Goal: Find specific page/section: Find specific page/section

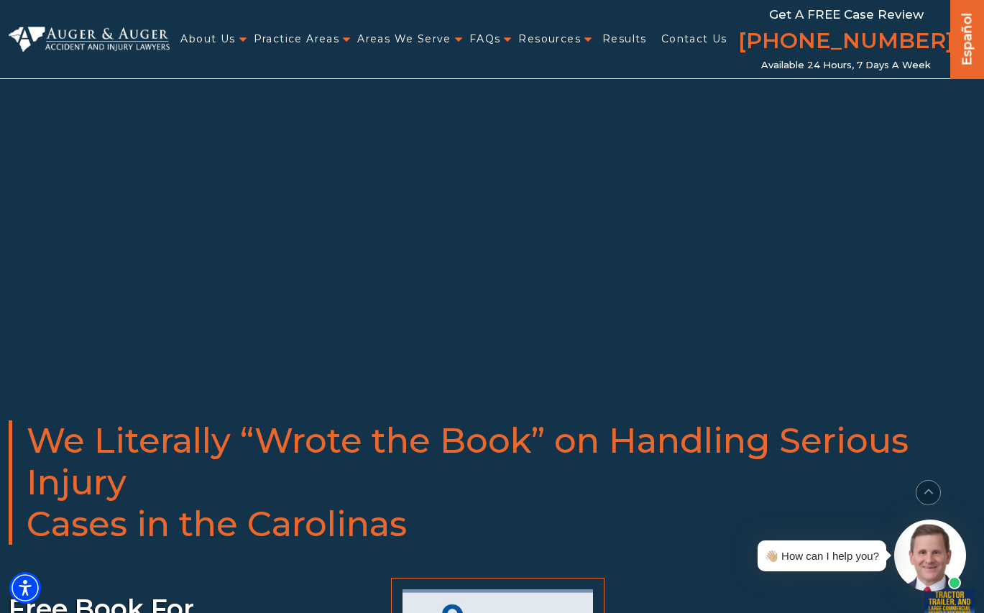
scroll to position [1060, 0]
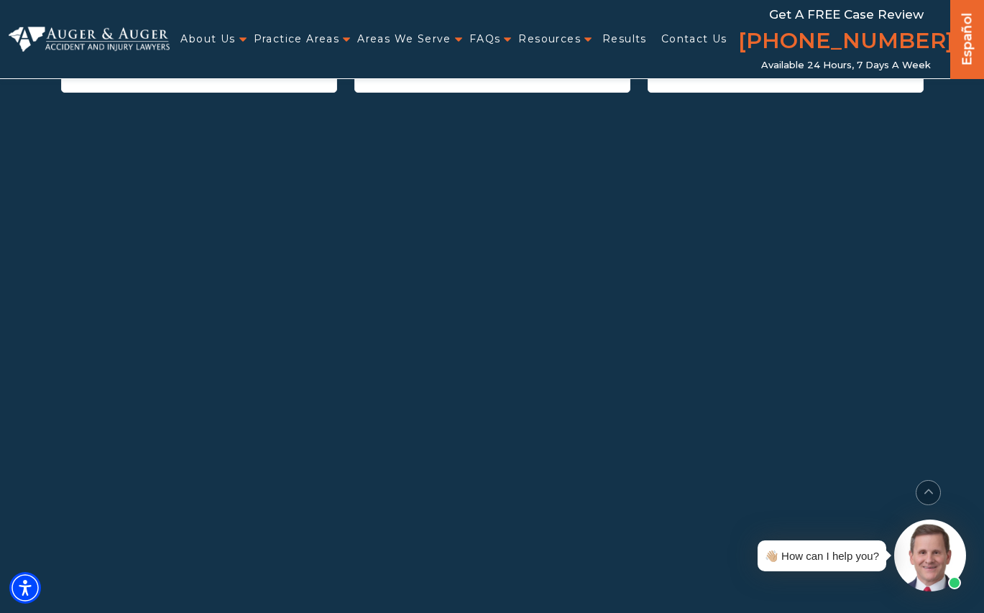
click at [864, 318] on div "head><link href="https://fonts.googleapis.com/css2?family=Roboto:wght@400;500;7…" at bounding box center [492, 380] width 863 height 446
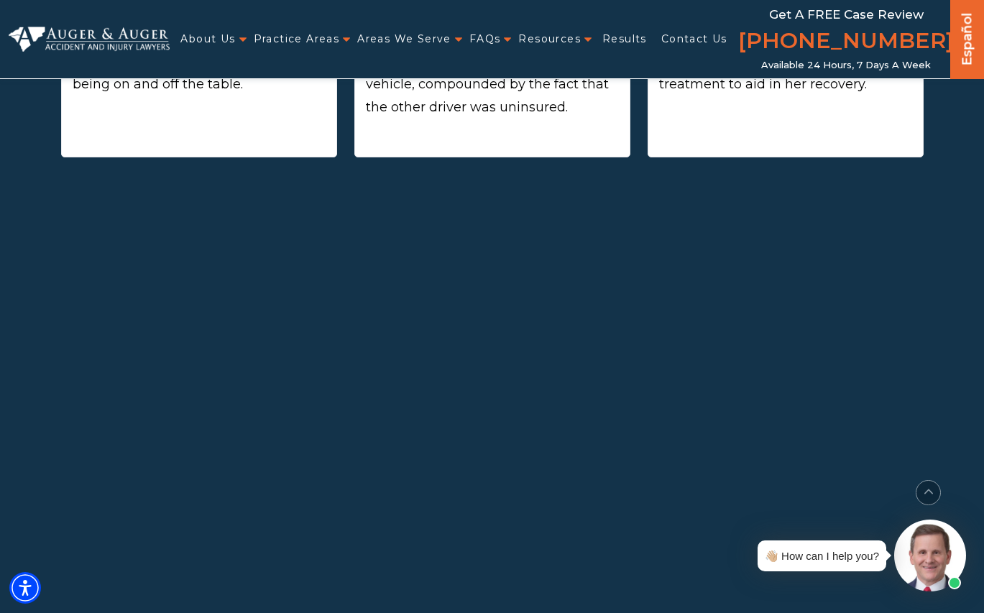
scroll to position [969, 0]
